Goal: Contribute content: Add original content to the website for others to see

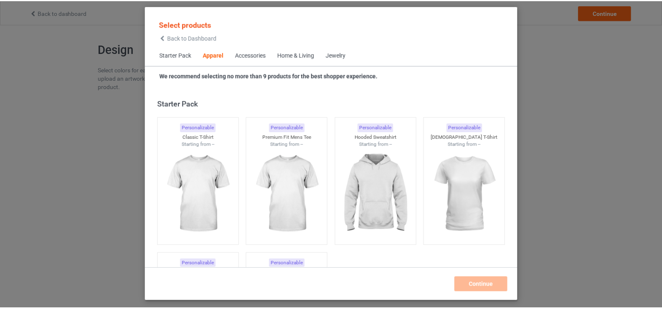
scroll to position [311, 0]
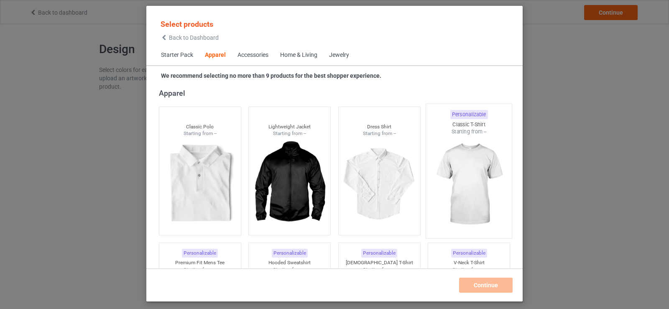
click at [460, 167] on img at bounding box center [469, 184] width 79 height 98
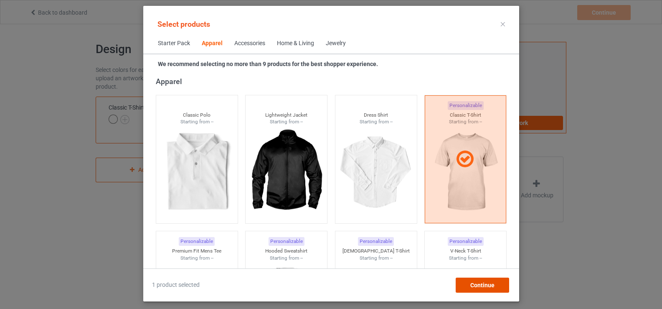
click at [481, 279] on div "Continue" at bounding box center [481, 284] width 53 height 15
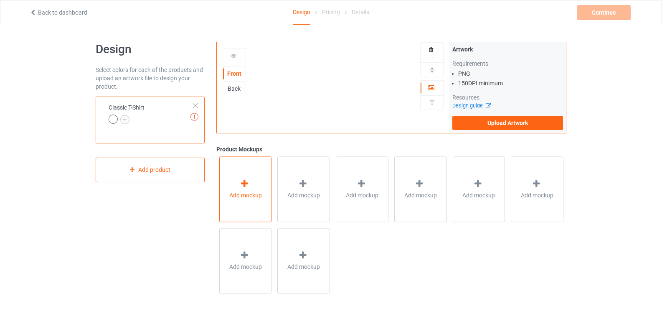
click at [263, 180] on div "Add mockup" at bounding box center [245, 189] width 53 height 66
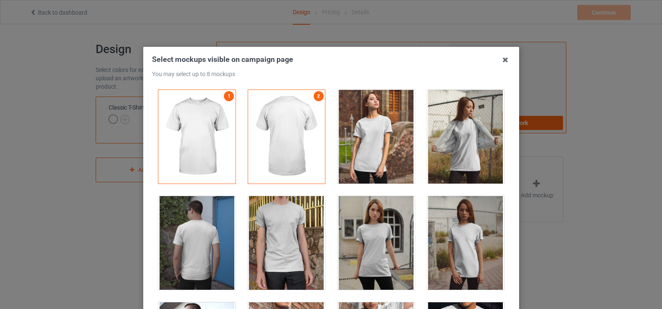
click at [483, 102] on div at bounding box center [465, 137] width 77 height 94
click at [493, 98] on link "3" at bounding box center [498, 96] width 10 height 10
click at [303, 114] on div at bounding box center [286, 137] width 77 height 94
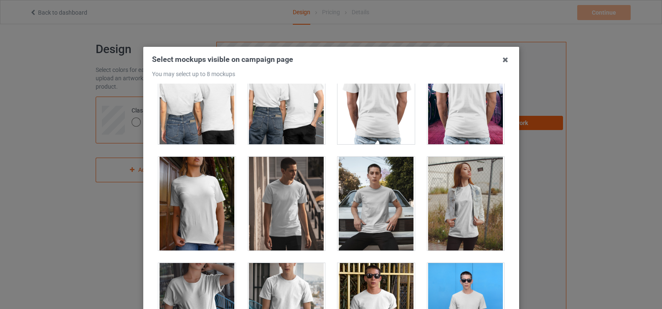
scroll to position [3900, 0]
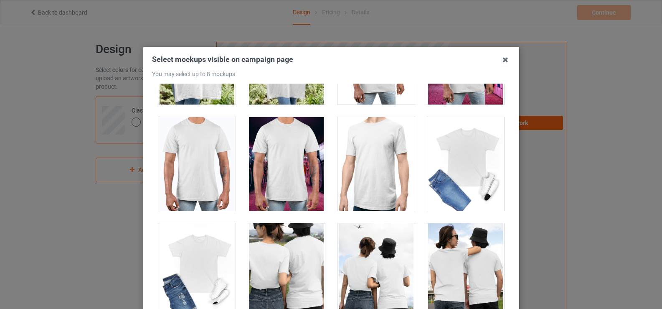
click at [504, 61] on icon at bounding box center [505, 59] width 13 height 13
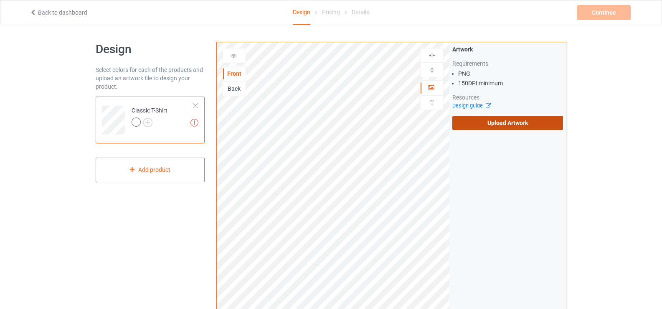
click at [501, 125] on label "Upload Artwork" at bounding box center [508, 123] width 111 height 14
click at [0, 0] on input "Upload Artwork" at bounding box center [0, 0] width 0 height 0
click at [147, 119] on img at bounding box center [147, 122] width 9 height 9
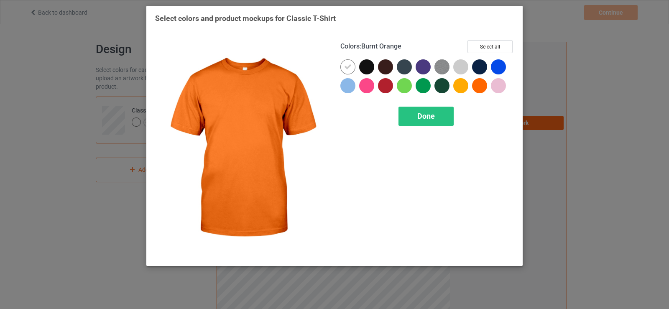
click at [483, 89] on div at bounding box center [479, 85] width 15 height 15
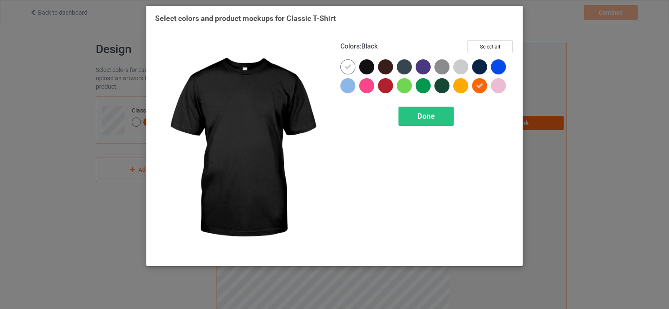
click at [364, 65] on div at bounding box center [366, 66] width 15 height 15
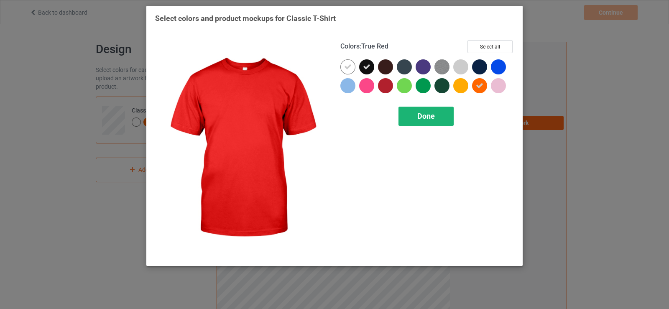
click at [424, 114] on span "Done" at bounding box center [426, 116] width 18 height 9
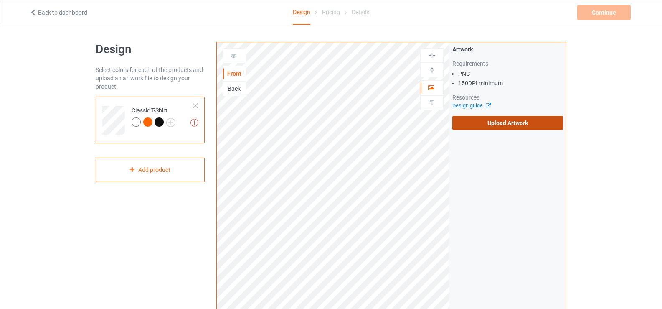
click at [518, 121] on label "Upload Artwork" at bounding box center [508, 123] width 111 height 14
click at [0, 0] on input "Upload Artwork" at bounding box center [0, 0] width 0 height 0
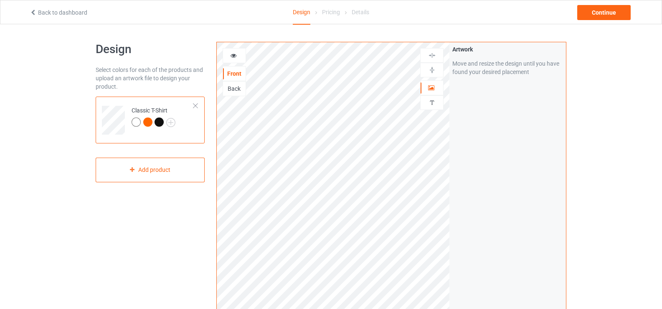
click at [149, 122] on div at bounding box center [147, 121] width 9 height 9
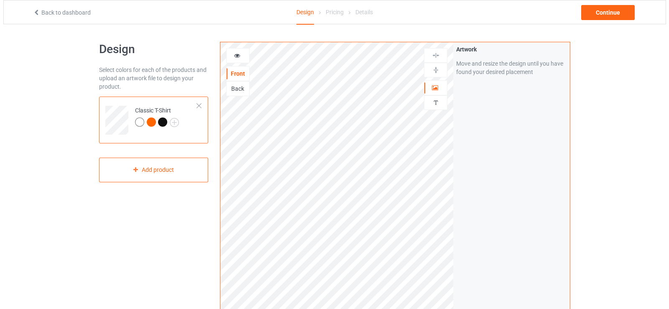
scroll to position [233, 0]
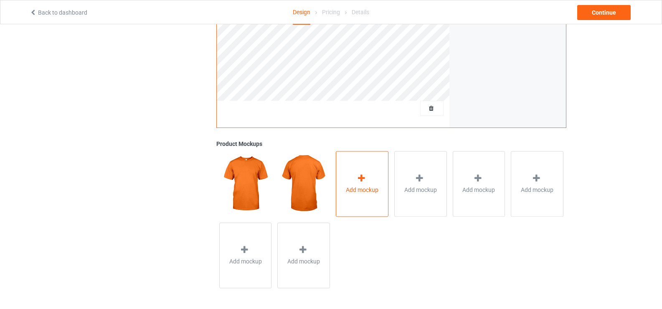
click at [348, 178] on div "Add mockup" at bounding box center [362, 184] width 53 height 66
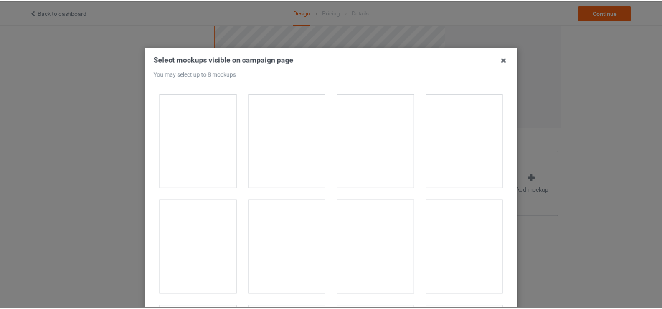
scroll to position [9332, 0]
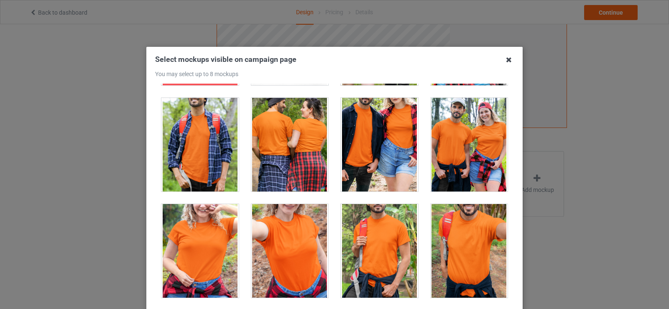
click at [504, 60] on icon at bounding box center [508, 59] width 13 height 13
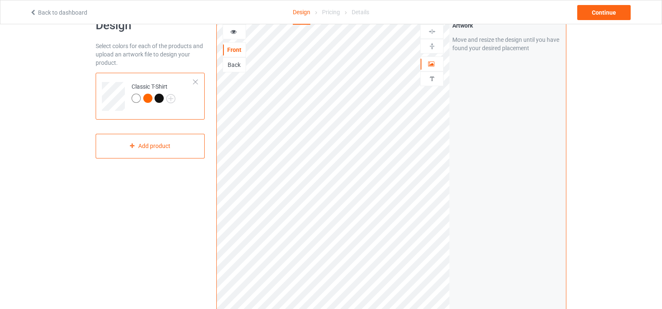
scroll to position [0, 0]
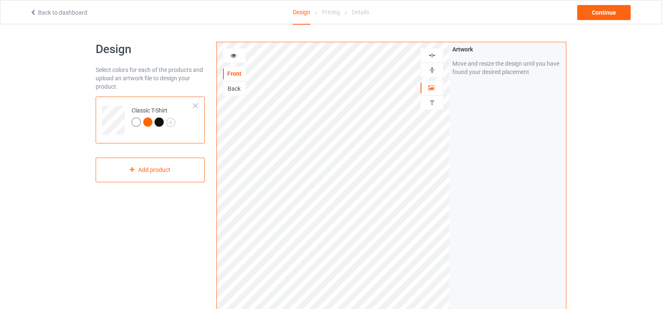
click at [132, 121] on div at bounding box center [136, 121] width 9 height 9
click at [159, 121] on div at bounding box center [159, 121] width 9 height 9
